Goal: Obtain resource: Download file/media

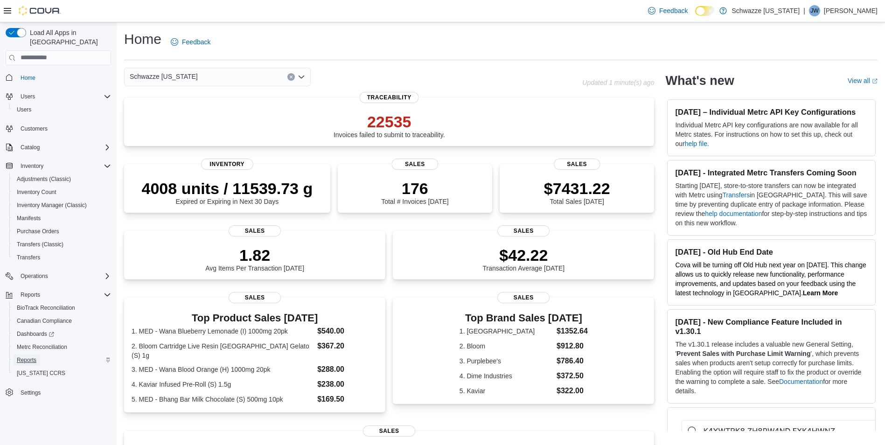
click at [29, 356] on span "Reports" at bounding box center [27, 359] width 20 height 7
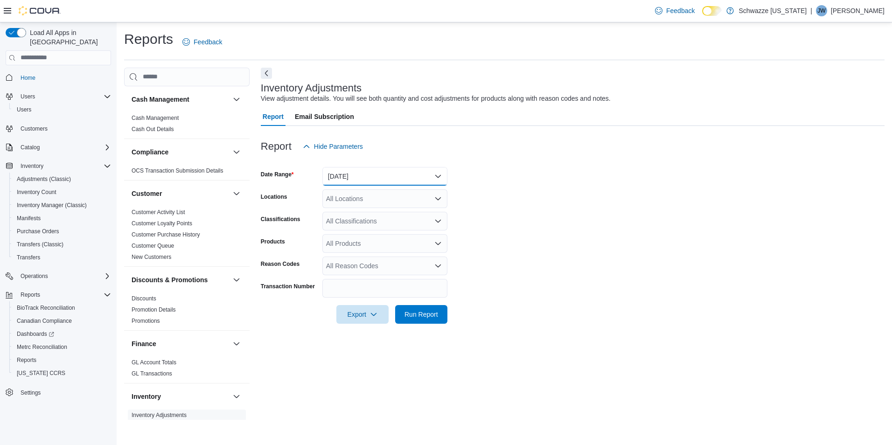
click at [364, 172] on button "[DATE]" at bounding box center [384, 176] width 125 height 19
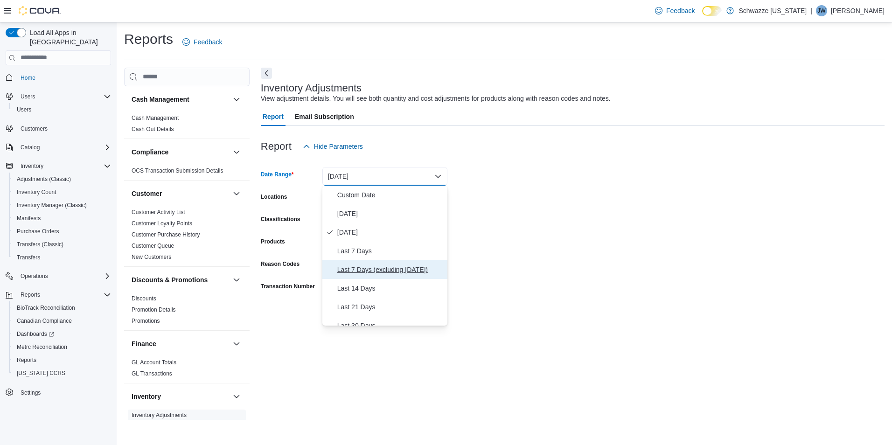
click at [368, 272] on span "Last 7 Days (excluding [DATE])" at bounding box center [390, 269] width 106 height 11
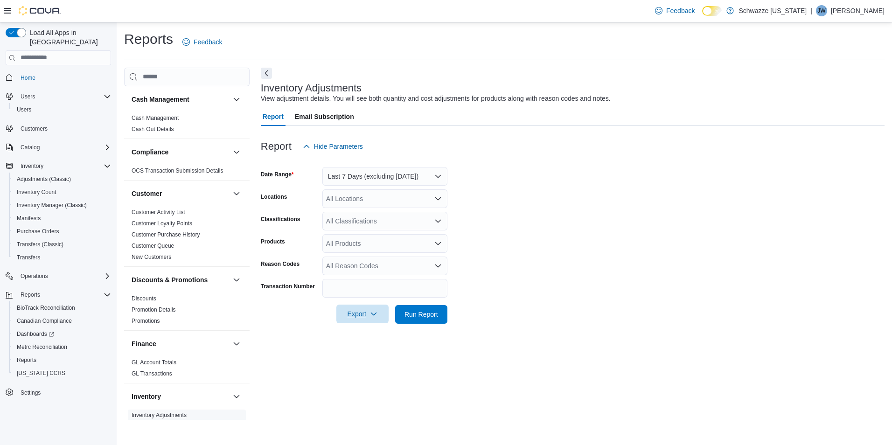
click at [361, 313] on span "Export" at bounding box center [362, 313] width 41 height 19
click at [363, 336] on span "Export to Excel" at bounding box center [362, 332] width 42 height 7
